Goal: Navigation & Orientation: Find specific page/section

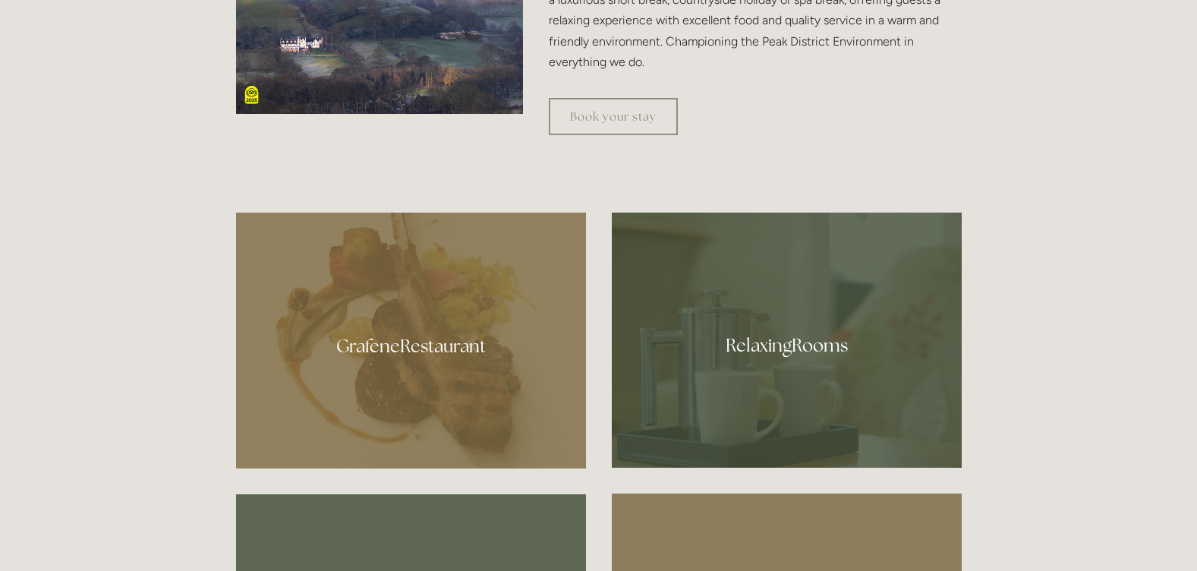
scroll to position [732, 0]
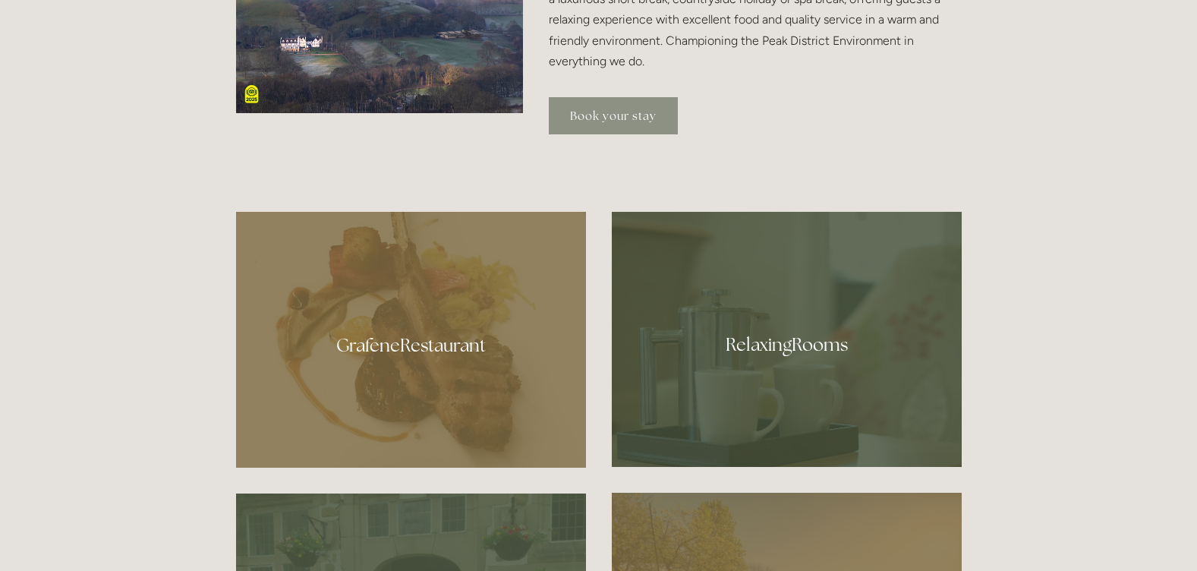
click at [578, 134] on link "Book your stay" at bounding box center [613, 115] width 129 height 37
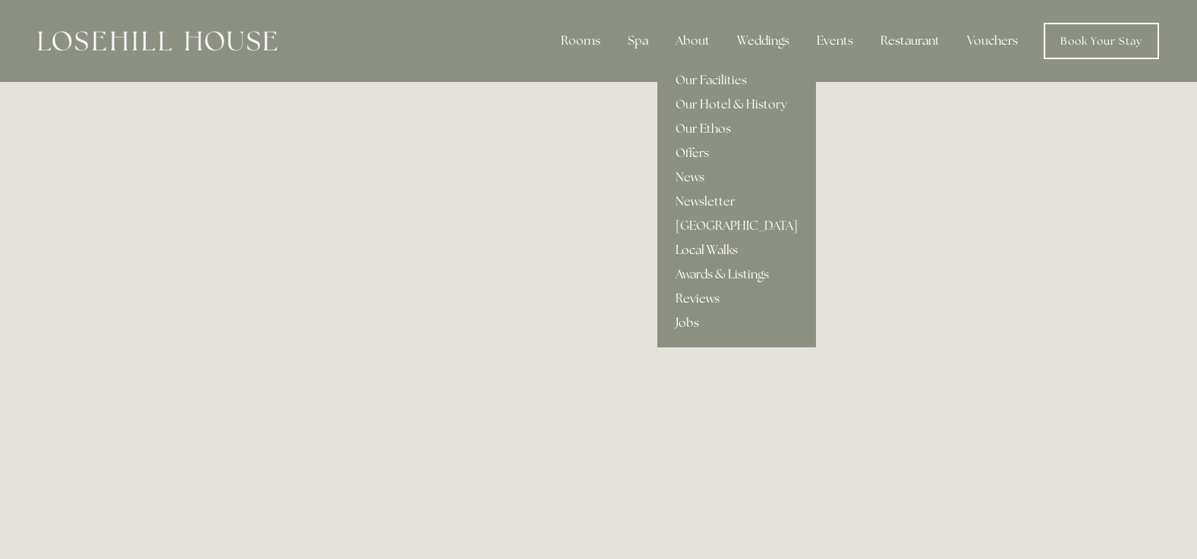
click at [697, 247] on link "Local Walks" at bounding box center [736, 250] width 159 height 24
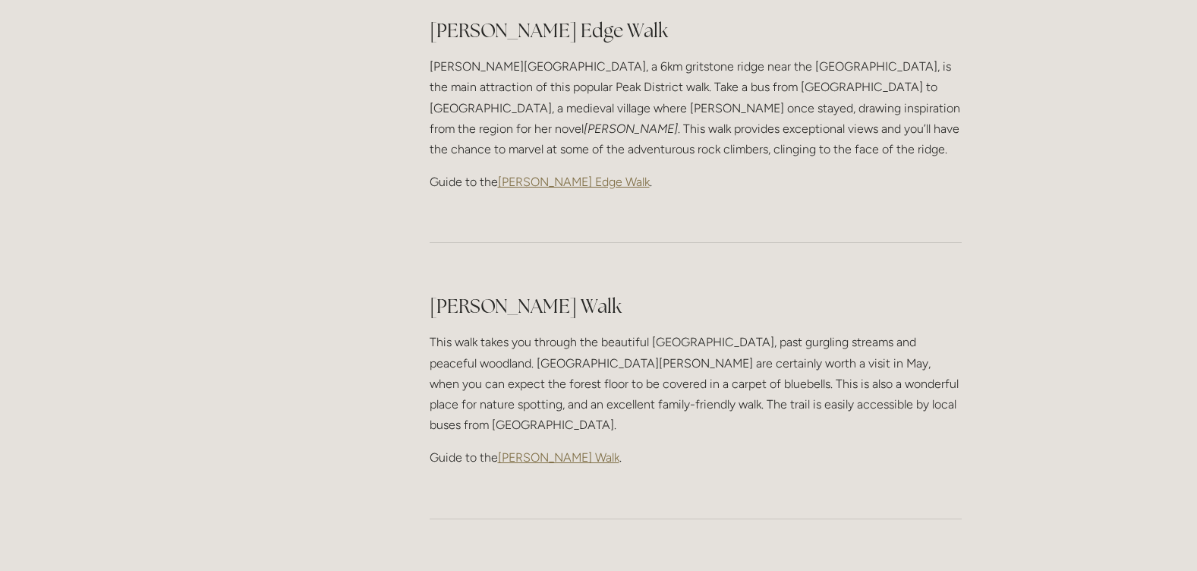
scroll to position [2117, 0]
